Goal: Task Accomplishment & Management: Complete application form

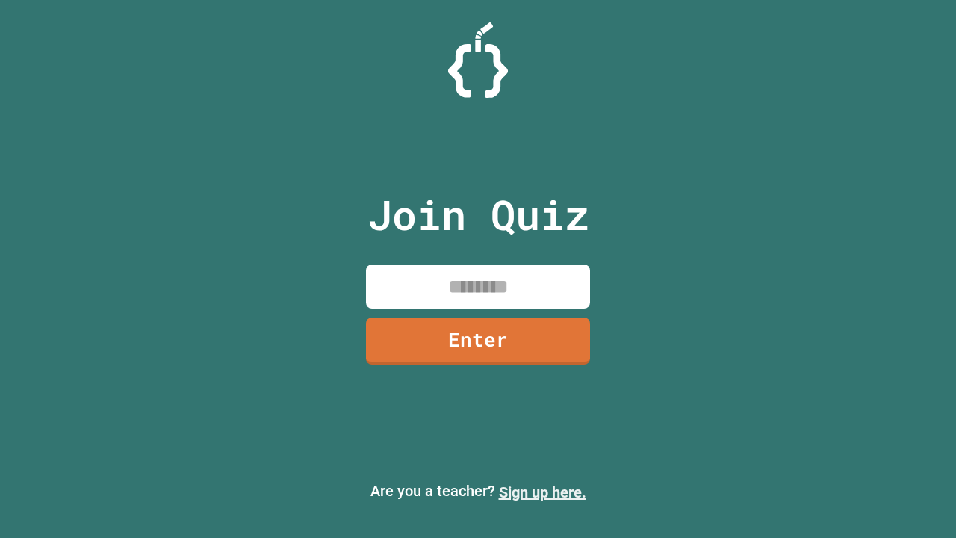
click at [542, 492] on link "Sign up here." at bounding box center [542, 492] width 87 height 18
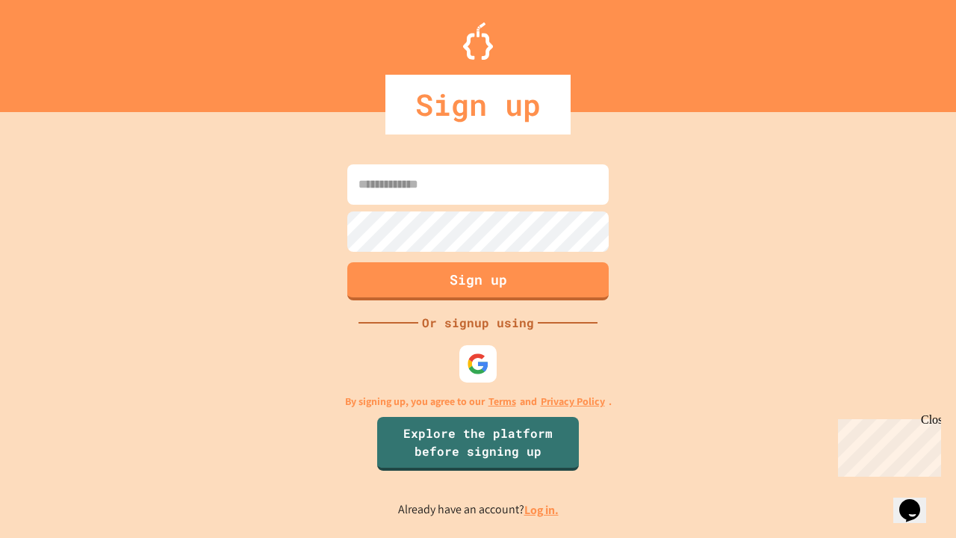
click at [542, 509] on link "Log in." at bounding box center [541, 510] width 34 height 16
